Goal: Find specific page/section: Find specific page/section

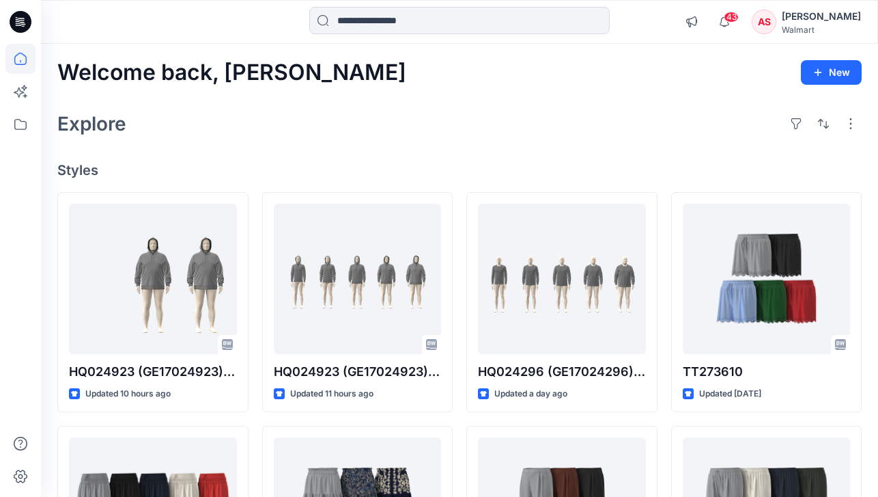
click at [852, 17] on div "[PERSON_NAME]" at bounding box center [821, 16] width 79 height 16
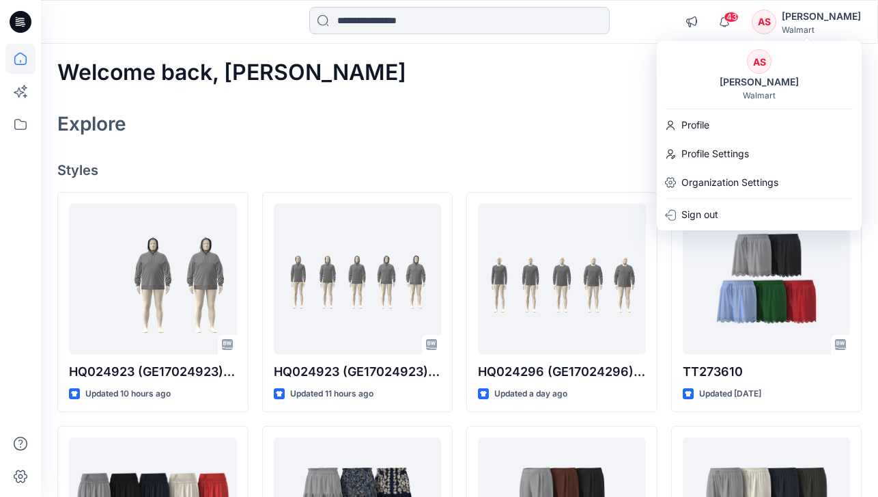
click at [428, 9] on input at bounding box center [459, 20] width 301 height 27
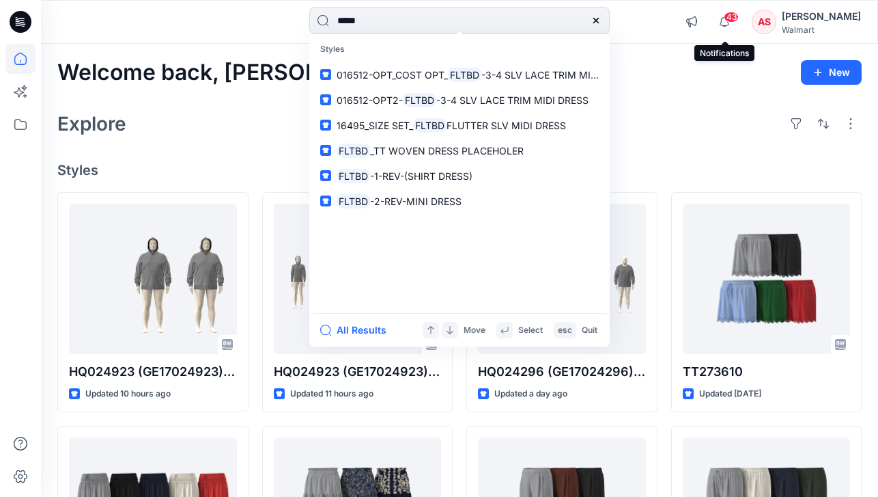
type input "*******"
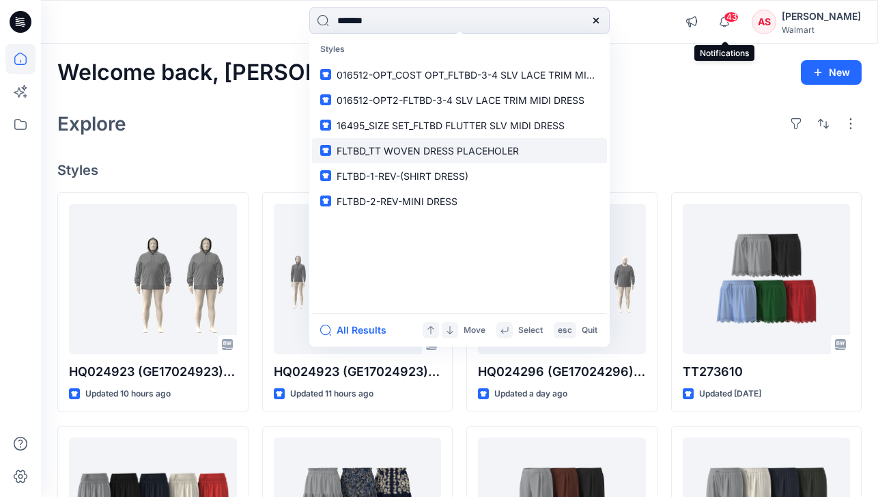
click at [440, 146] on span "FLTBD_TT WOVEN DRESS PLACEHOLER" at bounding box center [428, 151] width 182 height 12
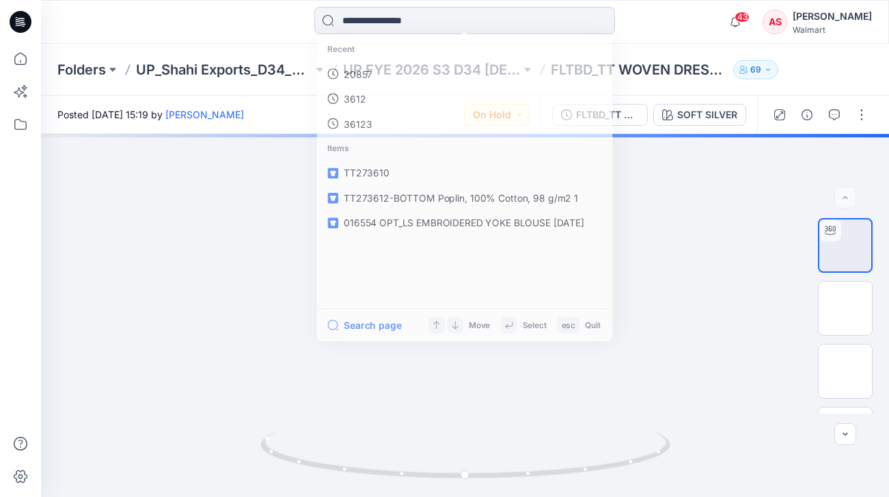
click at [403, 23] on input at bounding box center [464, 20] width 301 height 27
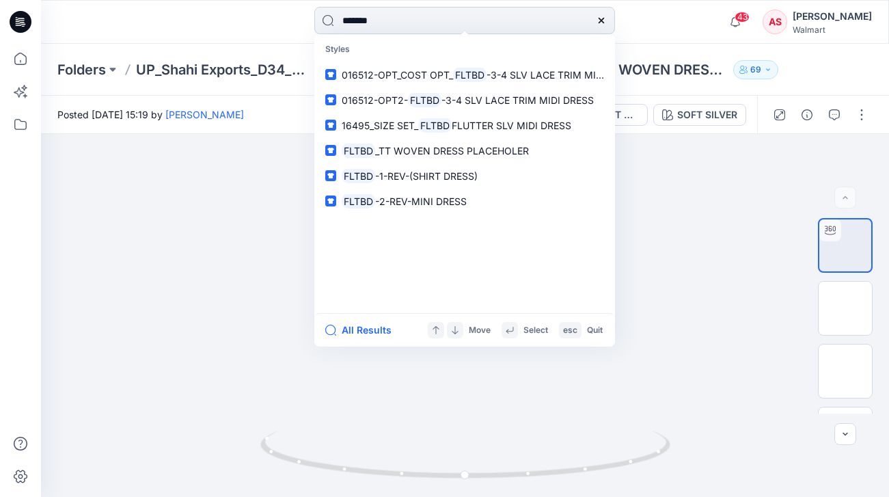
type input "*******"
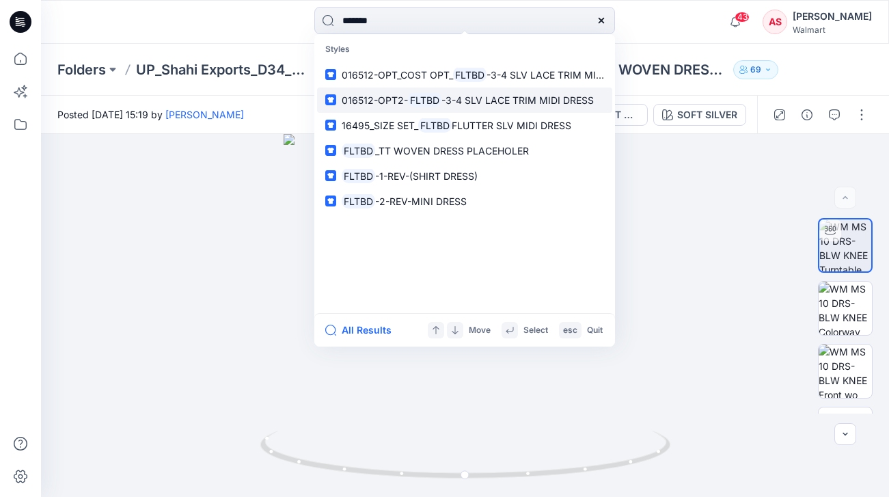
drag, startPoint x: 394, startPoint y: 30, endPoint x: 467, endPoint y: 98, distance: 99.6
click at [408, 98] on span "016512-OPT2-" at bounding box center [375, 100] width 66 height 12
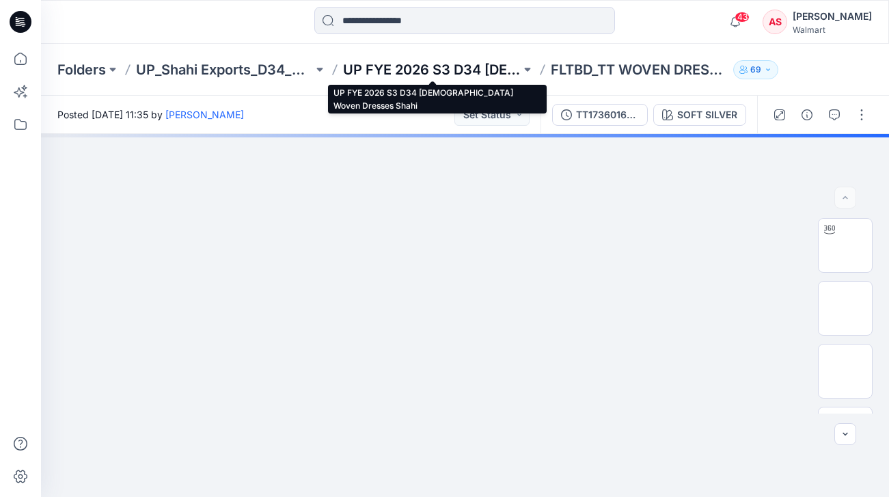
click at [466, 60] on p "UP FYE 2026 S3 D34 [DEMOGRAPHIC_DATA] Woven Dresses Shahi" at bounding box center [431, 69] width 177 height 19
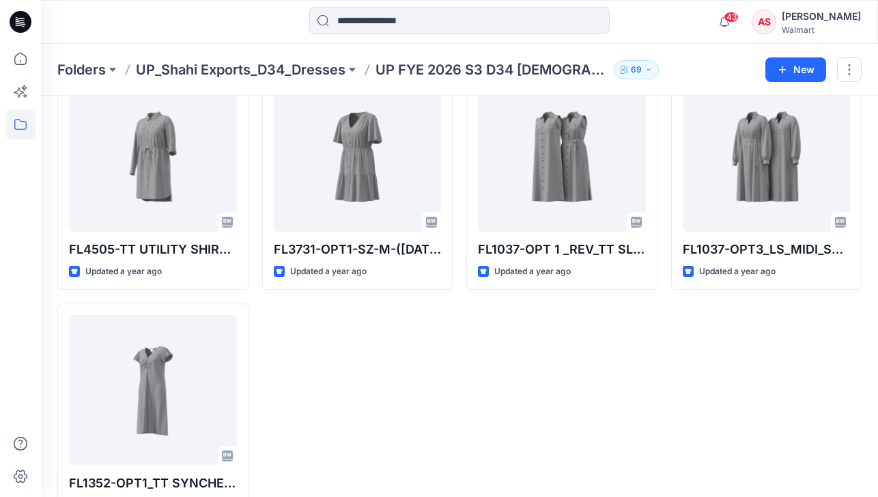
scroll to position [2186, 0]
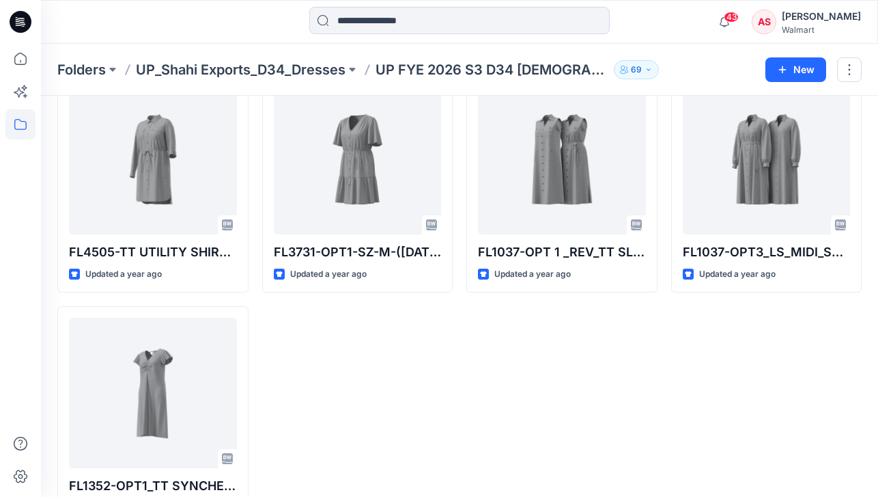
click at [285, 71] on p "UP_Shahi Exports_D34_Dresses" at bounding box center [241, 69] width 210 height 19
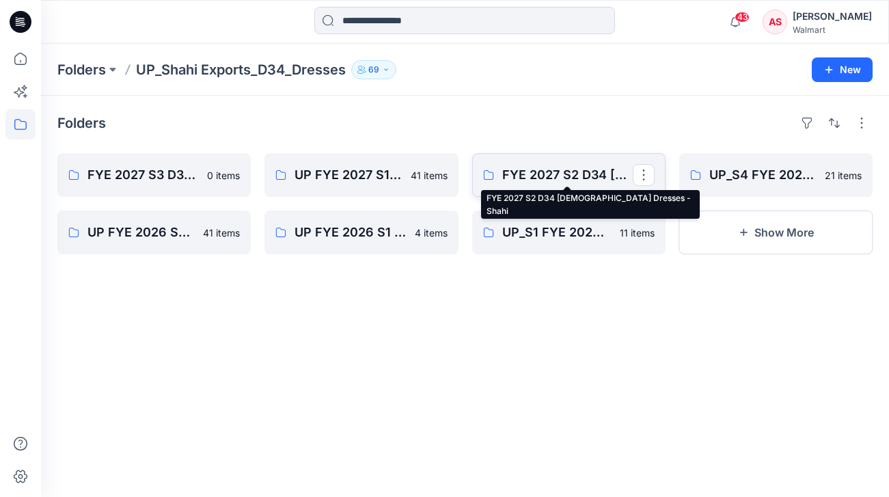
click at [568, 173] on p "FYE 2027 S2 D34 [DEMOGRAPHIC_DATA] Dresses - Shahi" at bounding box center [567, 174] width 130 height 19
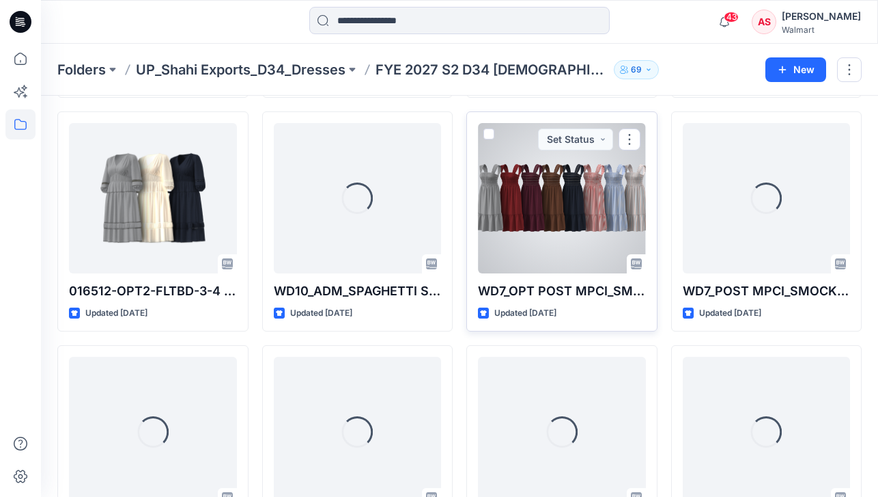
scroll to position [1290, 0]
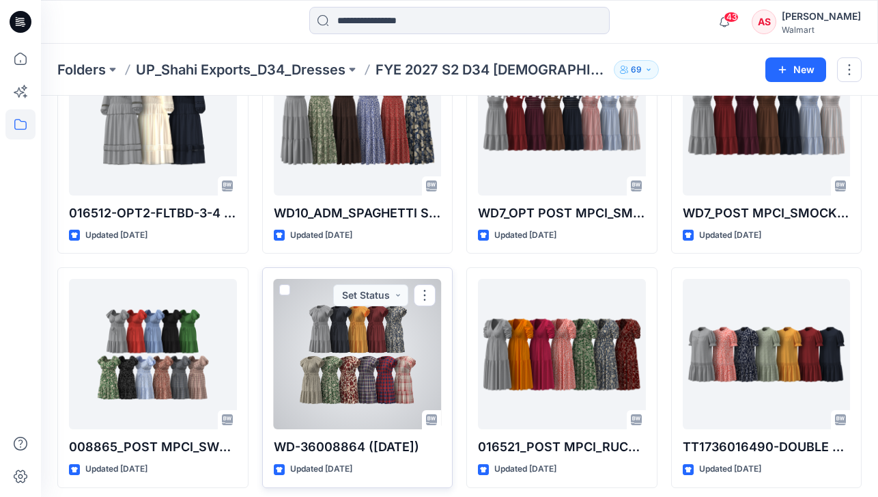
click at [422, 331] on div at bounding box center [358, 354] width 168 height 150
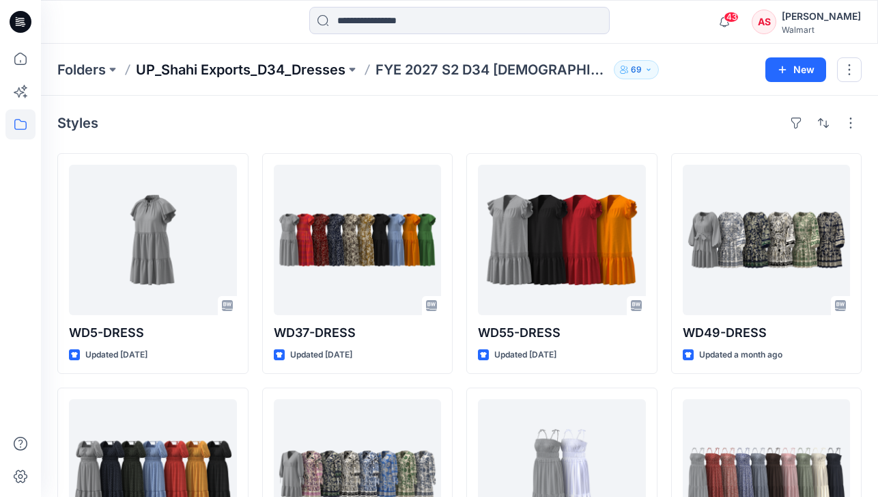
click at [242, 75] on p "UP_Shahi Exports_D34_Dresses" at bounding box center [241, 69] width 210 height 19
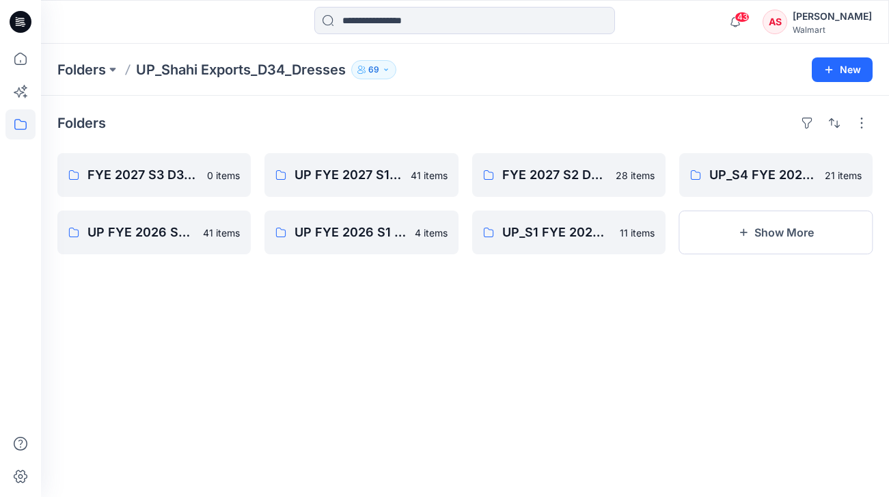
click at [27, 30] on icon at bounding box center [21, 22] width 22 height 44
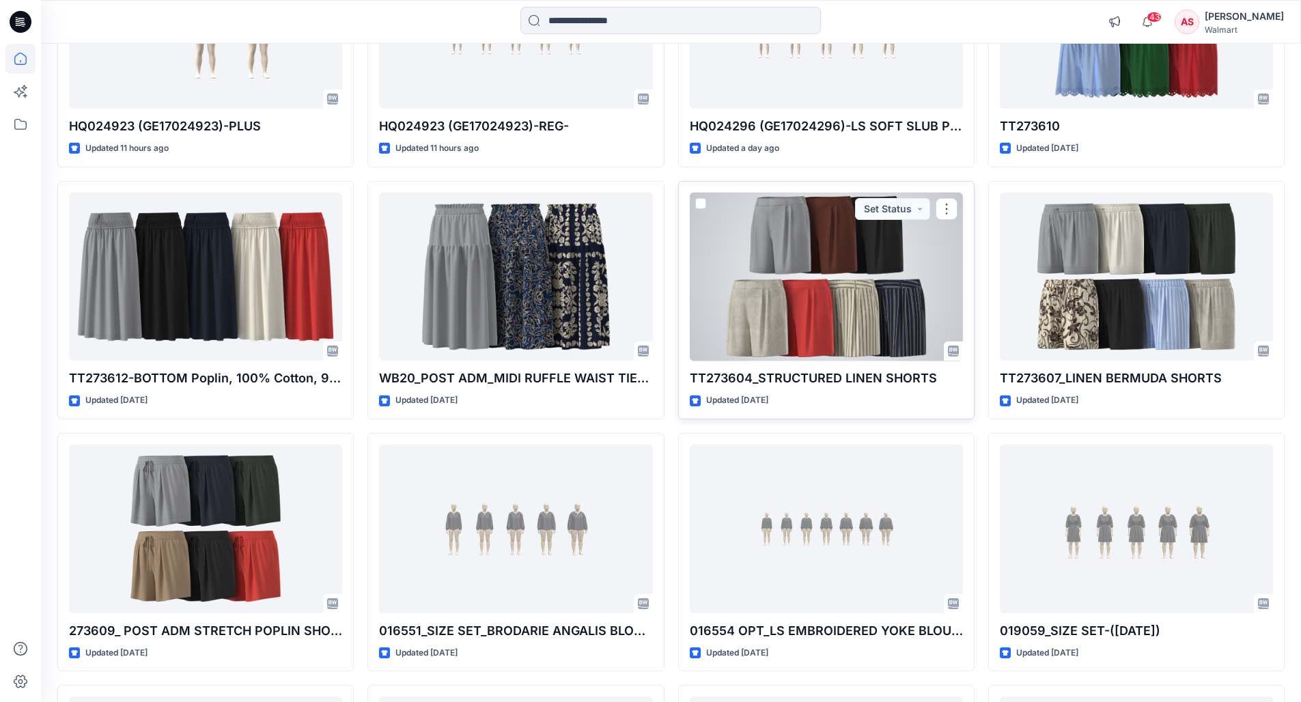
scroll to position [589, 0]
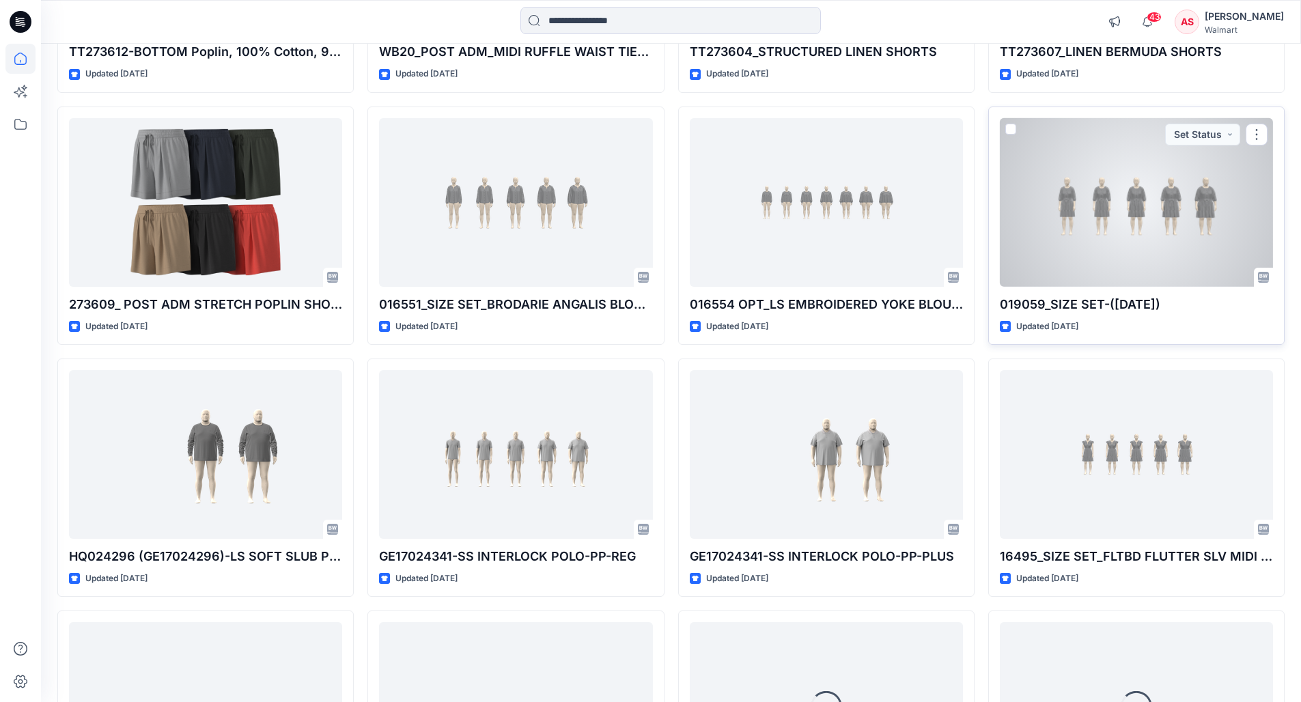
click at [1149, 216] on div at bounding box center [1136, 202] width 273 height 169
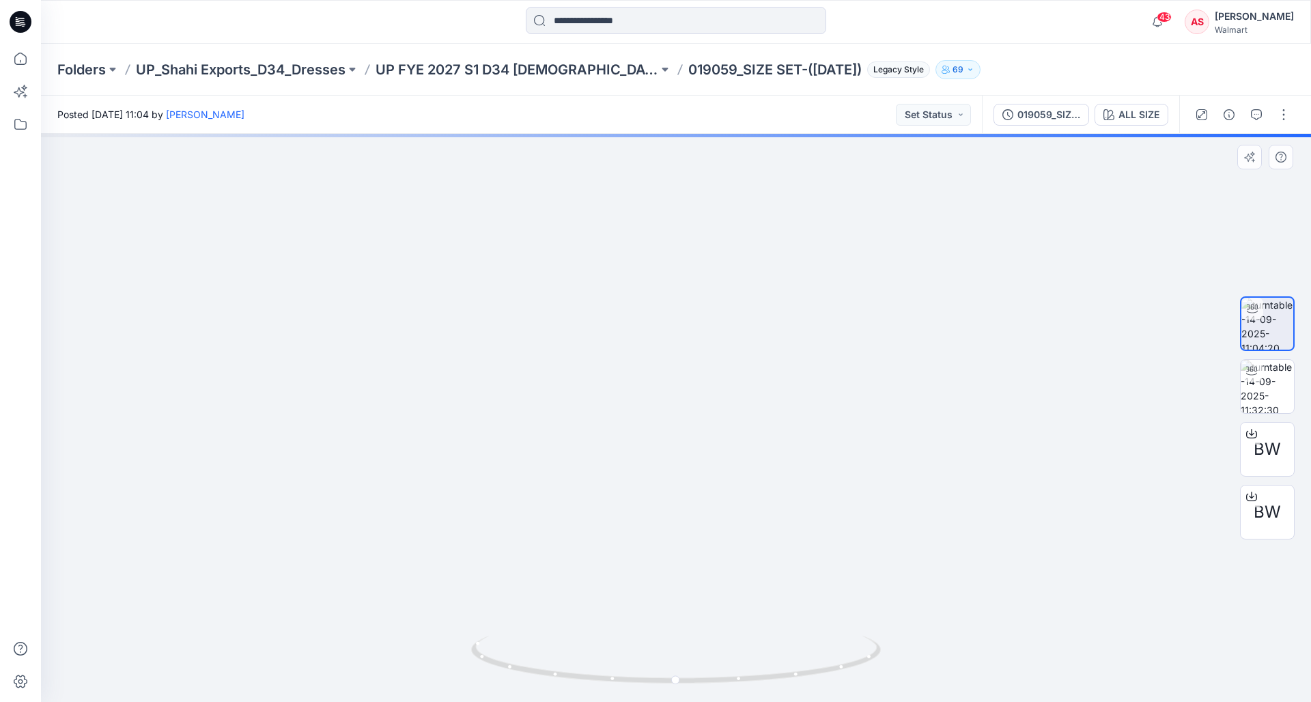
drag, startPoint x: 337, startPoint y: 363, endPoint x: 540, endPoint y: 412, distance: 208.6
click at [572, 365] on img at bounding box center [707, 225] width 1332 height 954
